Goal: Transaction & Acquisition: Purchase product/service

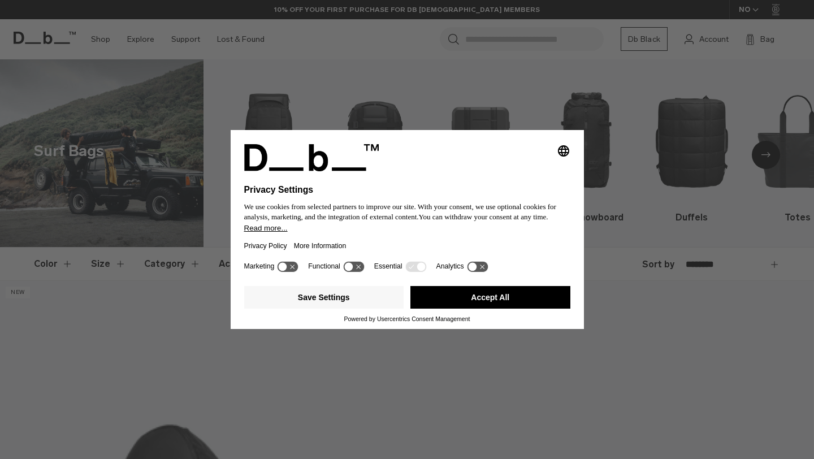
click at [492, 302] on button "Accept All" at bounding box center [490, 297] width 160 height 23
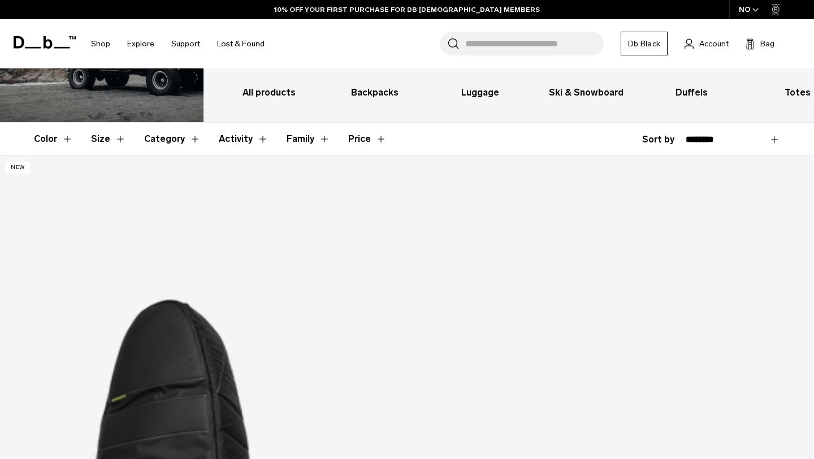
scroll to position [135, 0]
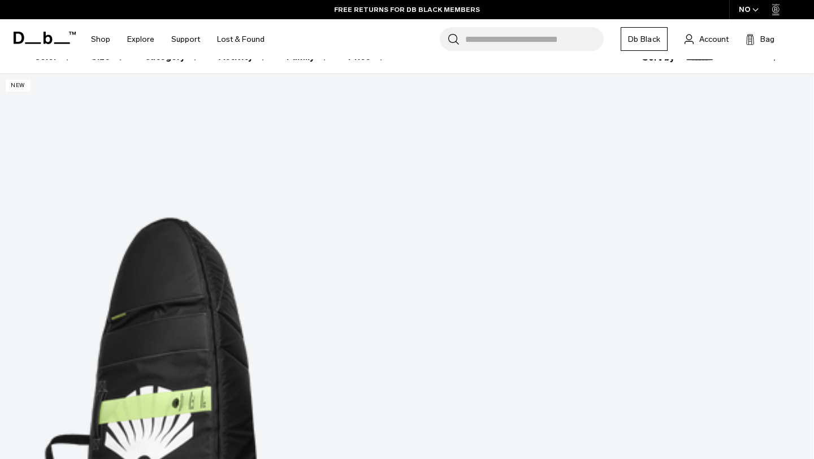
scroll to position [201, 0]
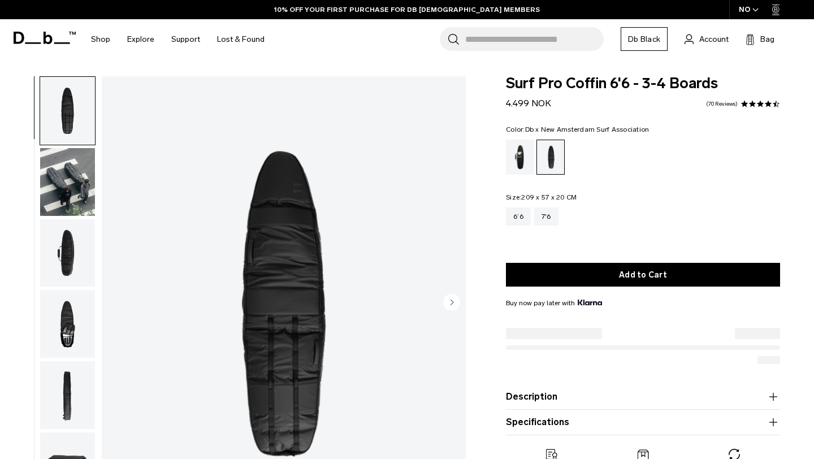
click at [525, 161] on div "Db x New Amsterdam Surf Association" at bounding box center [520, 157] width 29 height 35
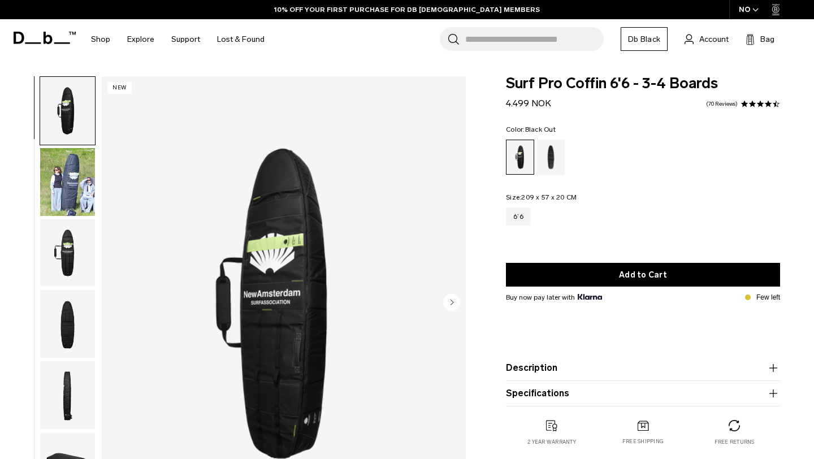
click at [549, 163] on div "Black Out" at bounding box center [550, 157] width 29 height 35
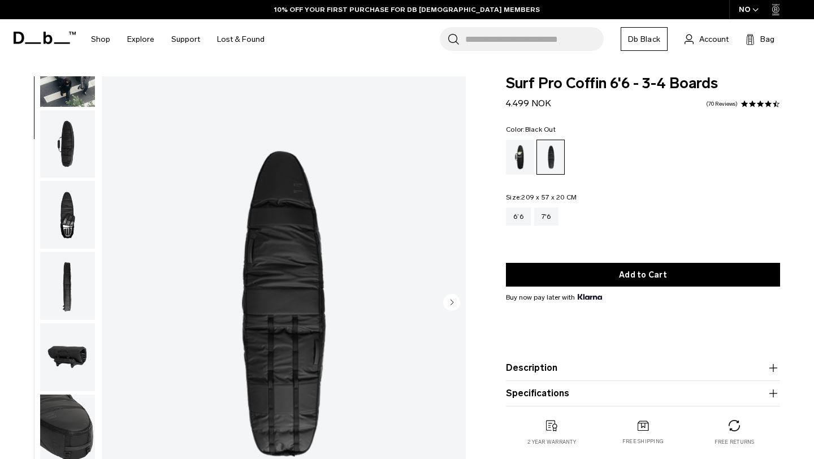
click at [64, 220] on img "button" at bounding box center [67, 215] width 55 height 68
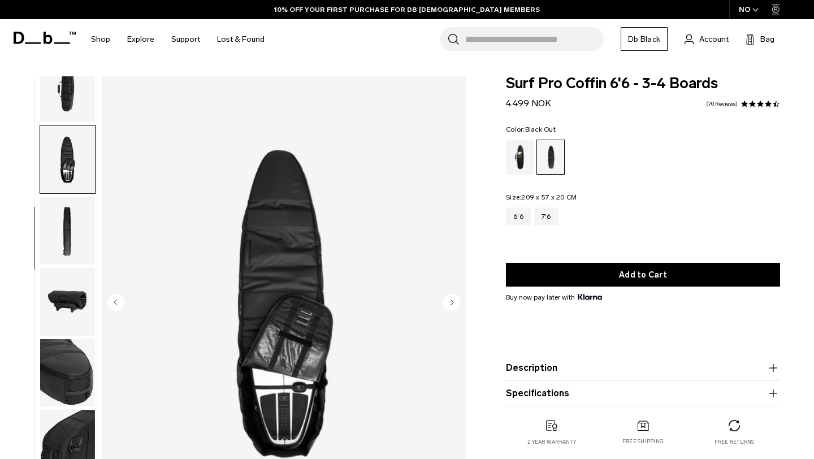
scroll to position [213, 0]
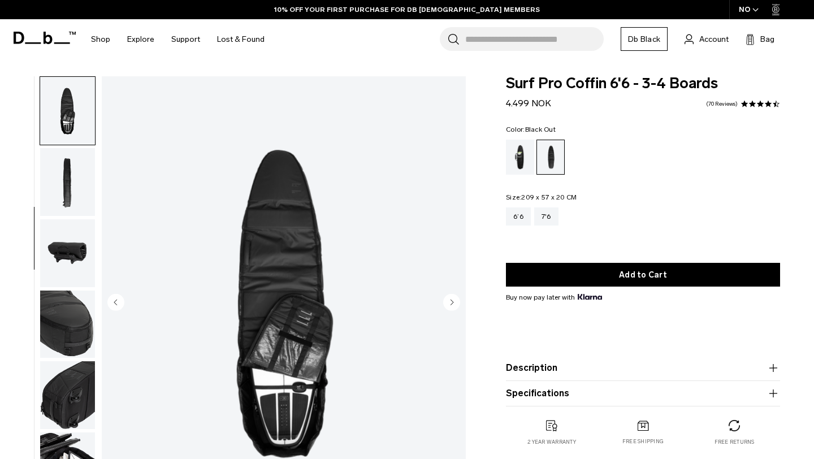
click at [68, 260] on img "button" at bounding box center [67, 253] width 55 height 68
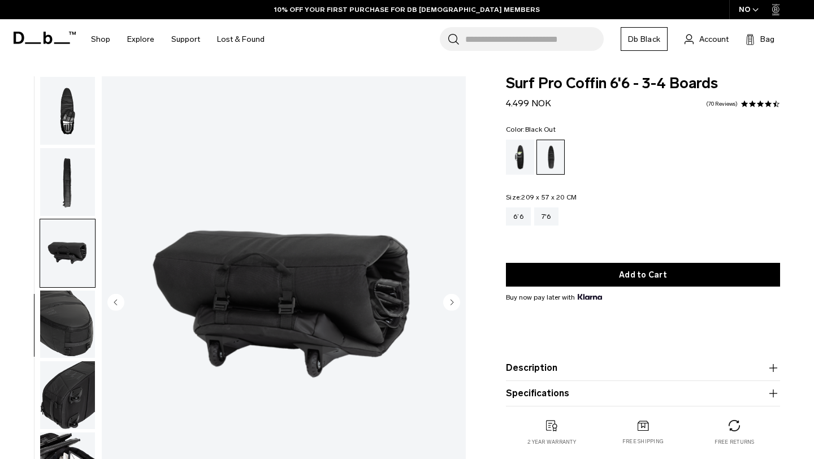
scroll to position [254, 0]
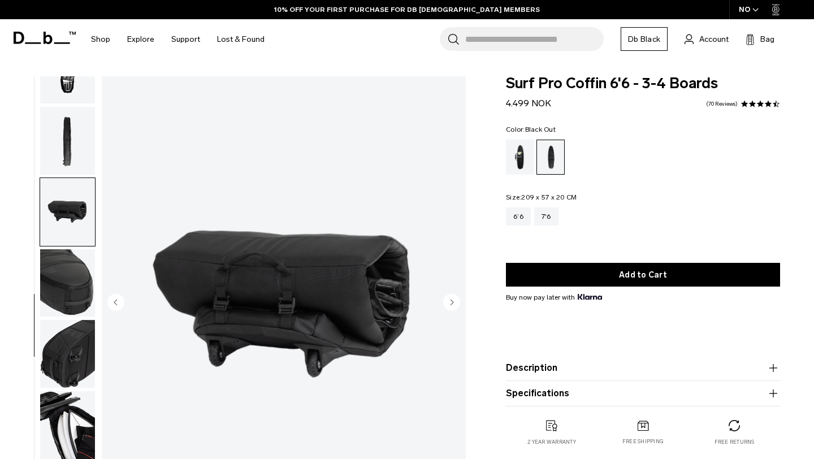
click at [72, 268] on img "button" at bounding box center [67, 283] width 55 height 68
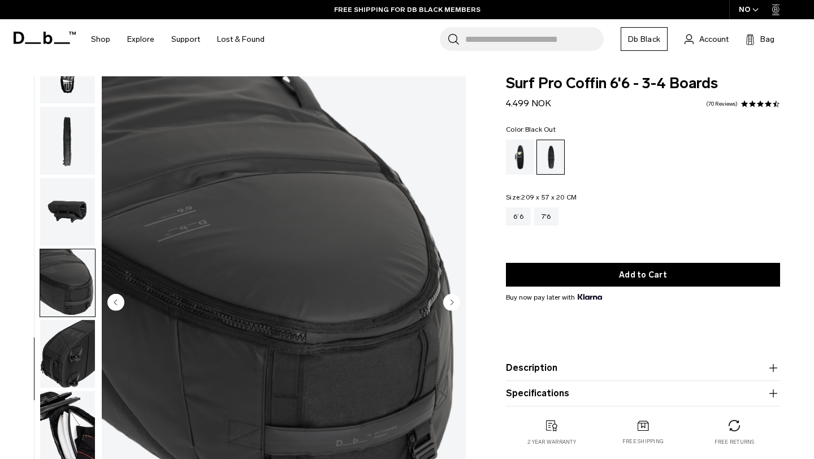
click at [67, 376] on img "button" at bounding box center [67, 354] width 55 height 68
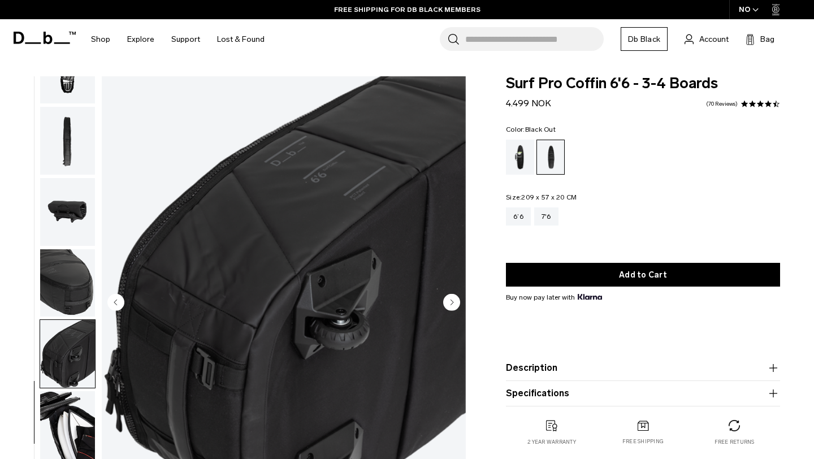
click at [73, 428] on img "button" at bounding box center [67, 425] width 55 height 68
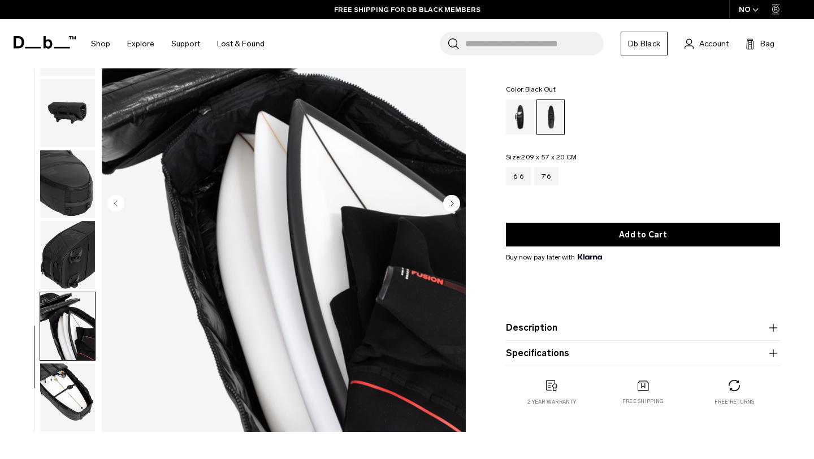
scroll to position [113, 0]
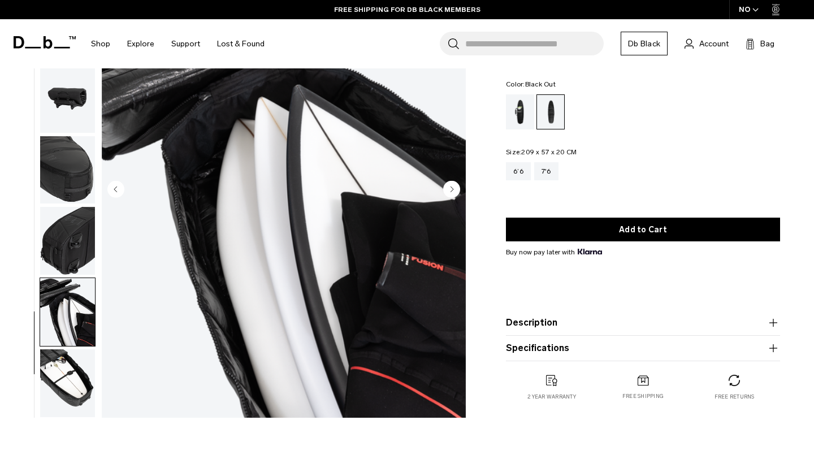
click at [61, 356] on img "button" at bounding box center [67, 383] width 55 height 68
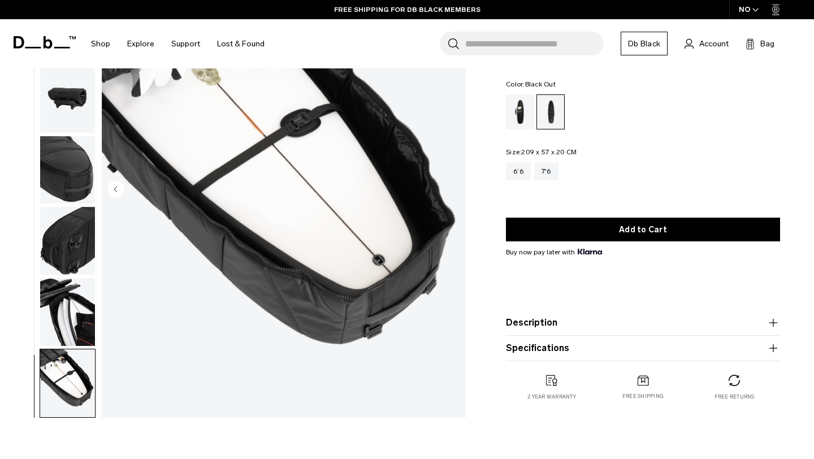
click at [65, 308] on img "button" at bounding box center [67, 312] width 55 height 68
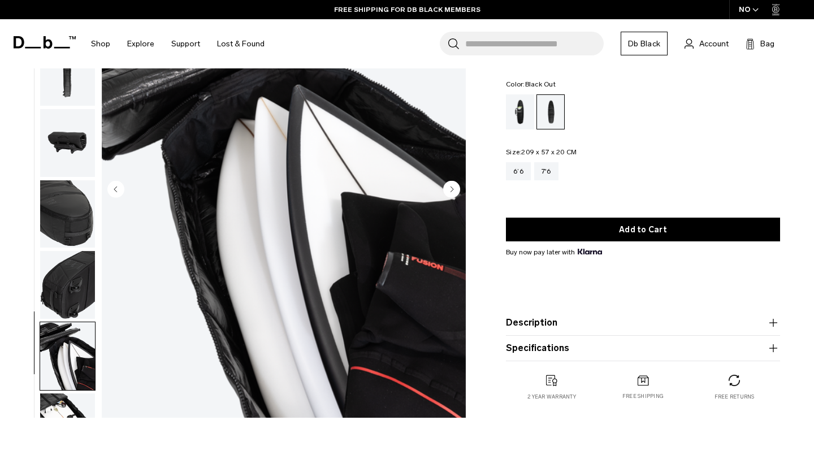
click at [70, 297] on img "button" at bounding box center [67, 285] width 55 height 68
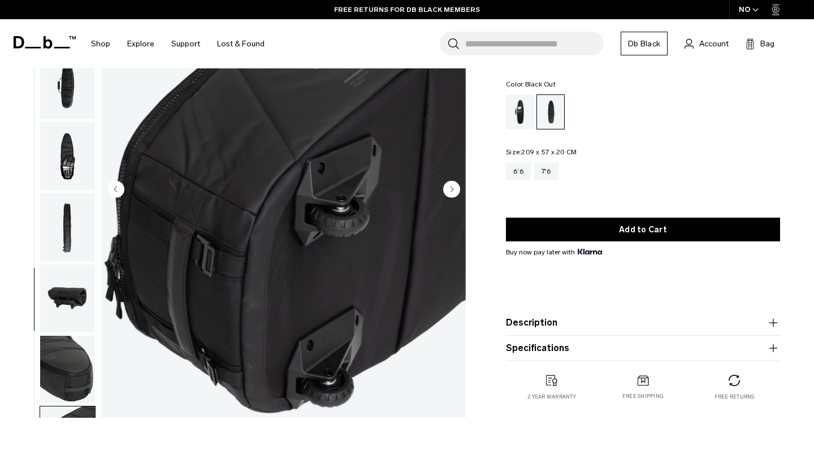
click at [66, 187] on img "button" at bounding box center [67, 156] width 55 height 68
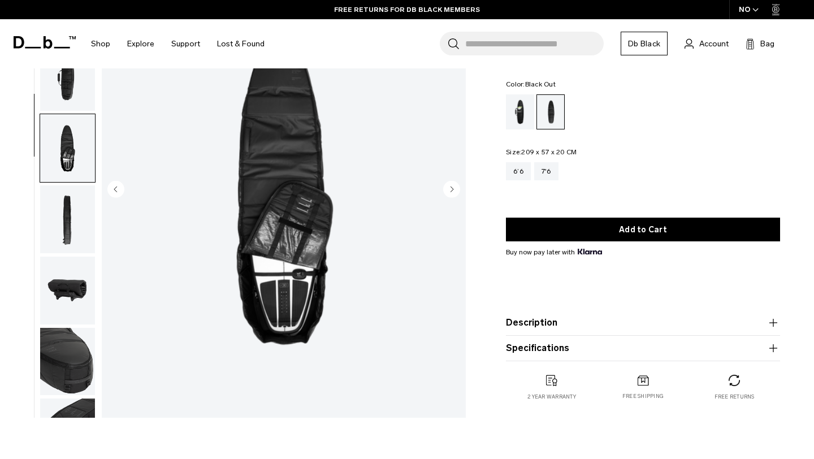
scroll to position [0, 0]
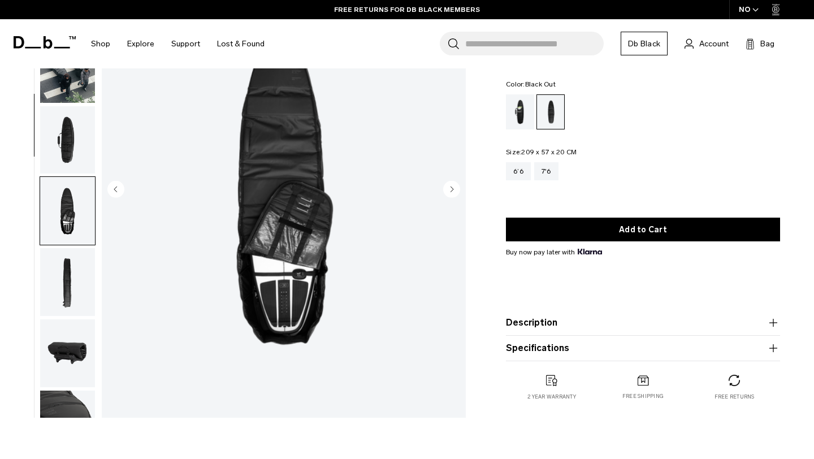
click at [72, 149] on img "button" at bounding box center [67, 140] width 55 height 68
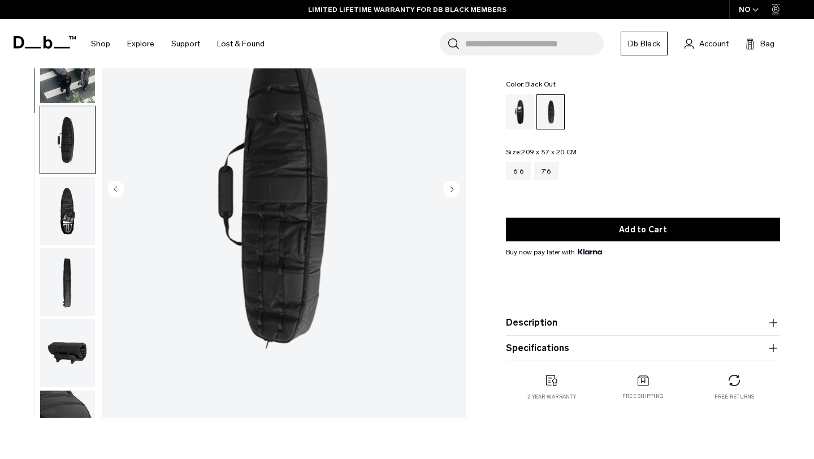
click at [608, 167] on div "6’6 7'6" at bounding box center [643, 171] width 274 height 18
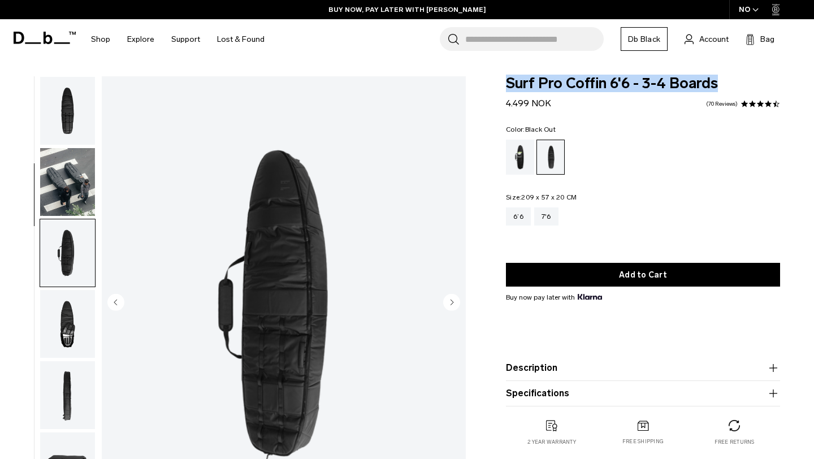
drag, startPoint x: 501, startPoint y: 83, endPoint x: 716, endPoint y: 86, distance: 215.4
click at [716, 86] on div "Surf Pro Coffin 6'6 - 3-4 Boards 4.499 NOK 4.6 star rating 70 Reviews Color: Bl…" at bounding box center [643, 272] width 342 height 392
copy span "Surf Pro Coffin 6'6 - 3-4 Boards"
